Goal: Information Seeking & Learning: Learn about a topic

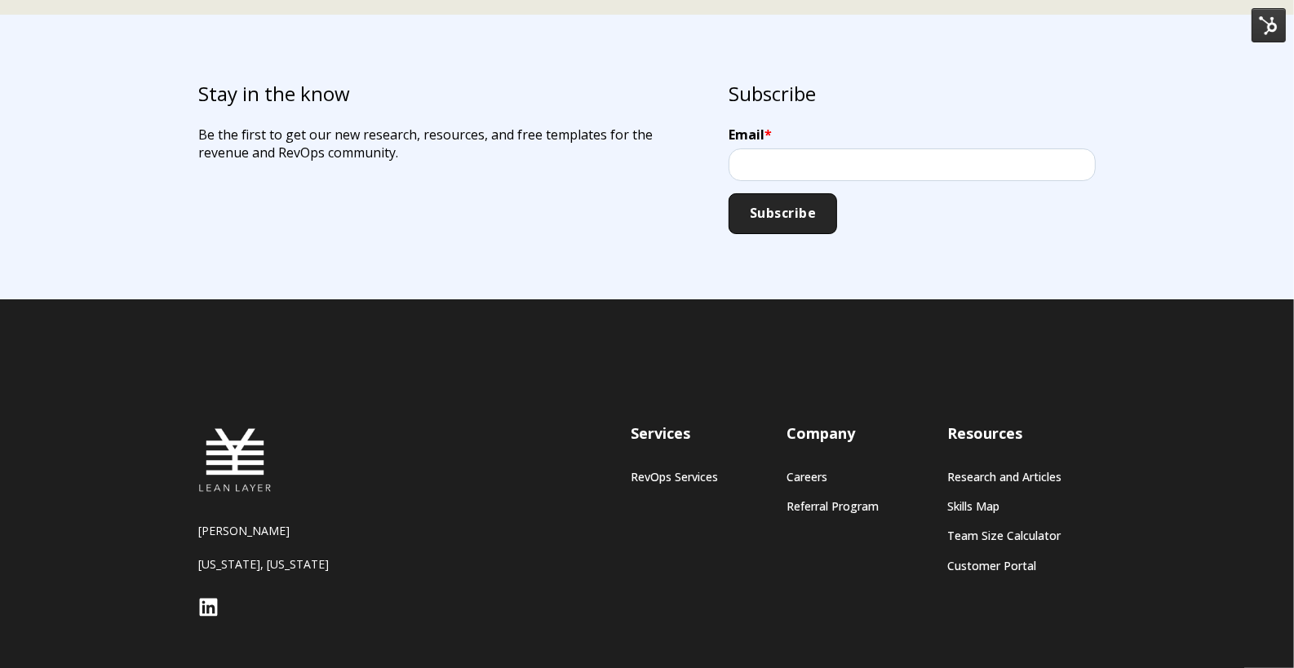
scroll to position [3224, 0]
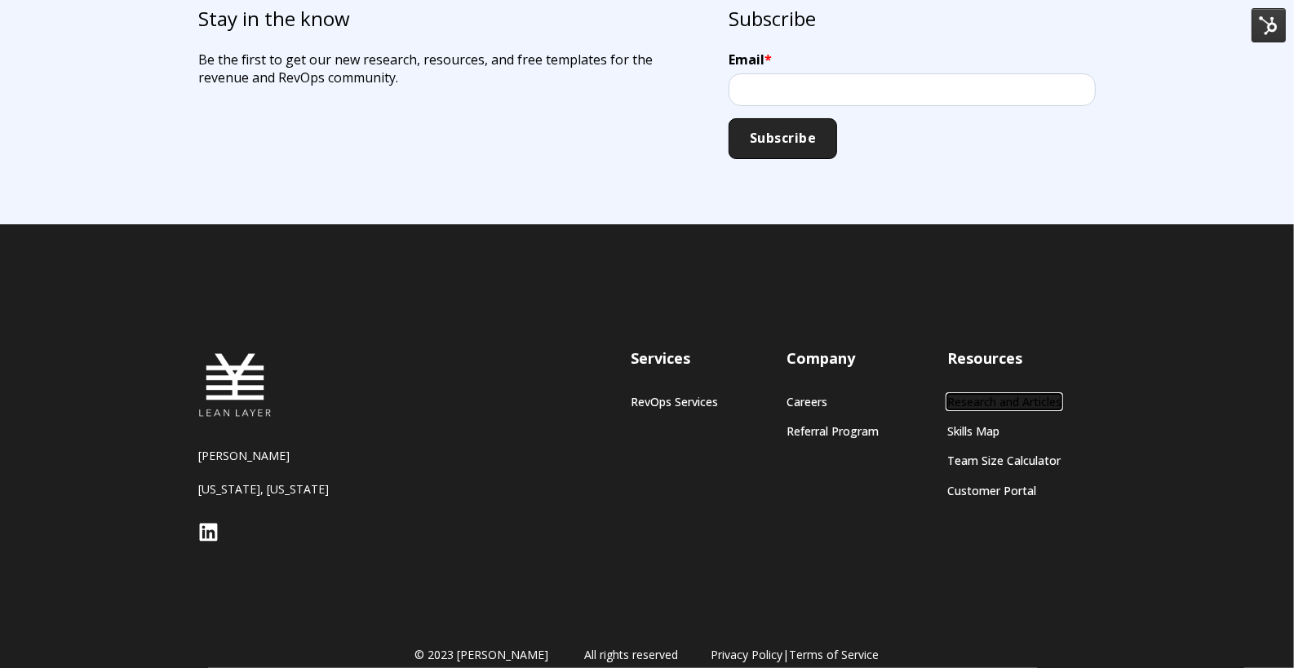
click at [968, 395] on link "Research and Articles" at bounding box center [1004, 402] width 114 height 14
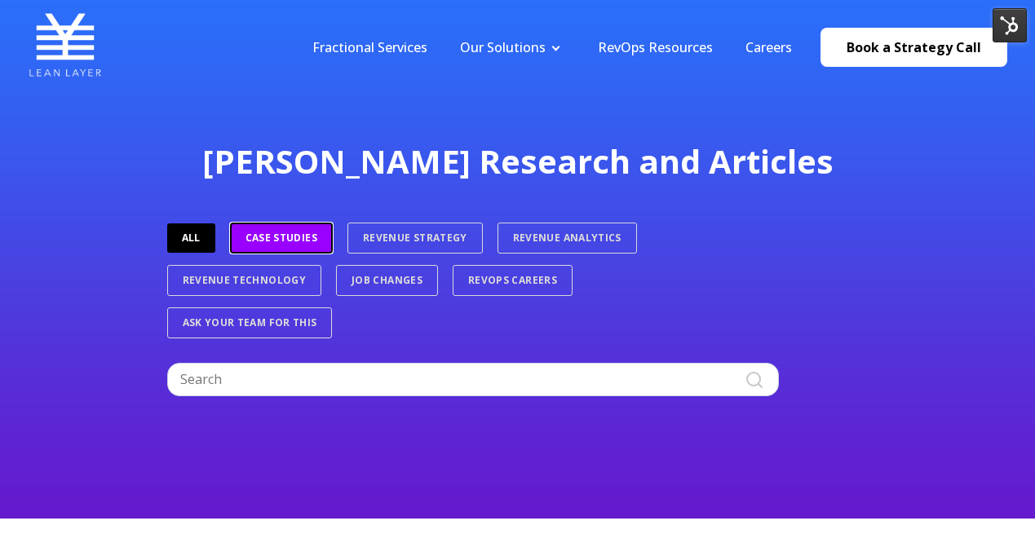
click at [290, 235] on link "Case Studies" at bounding box center [281, 238] width 103 height 31
click at [285, 246] on link "Case Studies" at bounding box center [282, 237] width 101 height 29
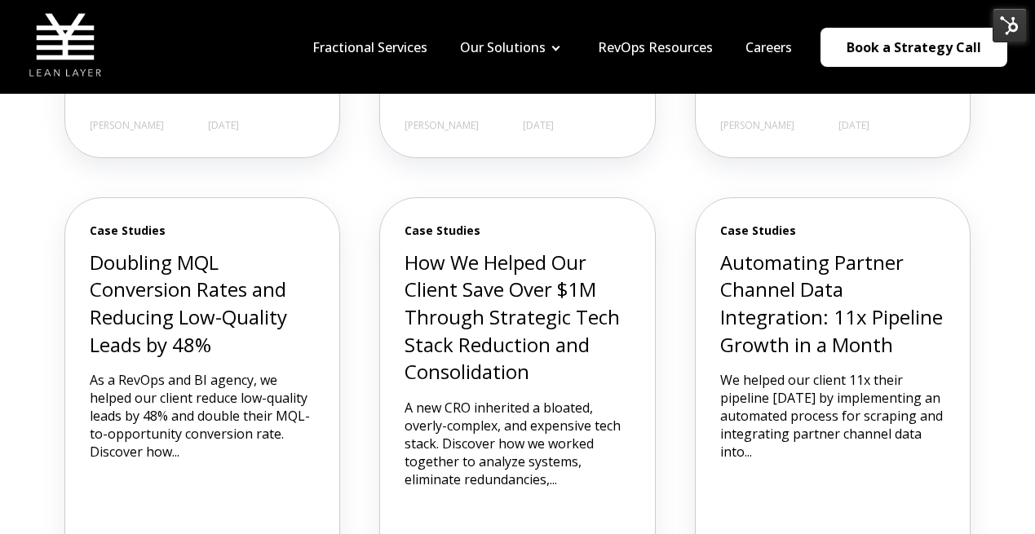
scroll to position [713, 0]
